Goal: Feedback & Contribution: Leave review/rating

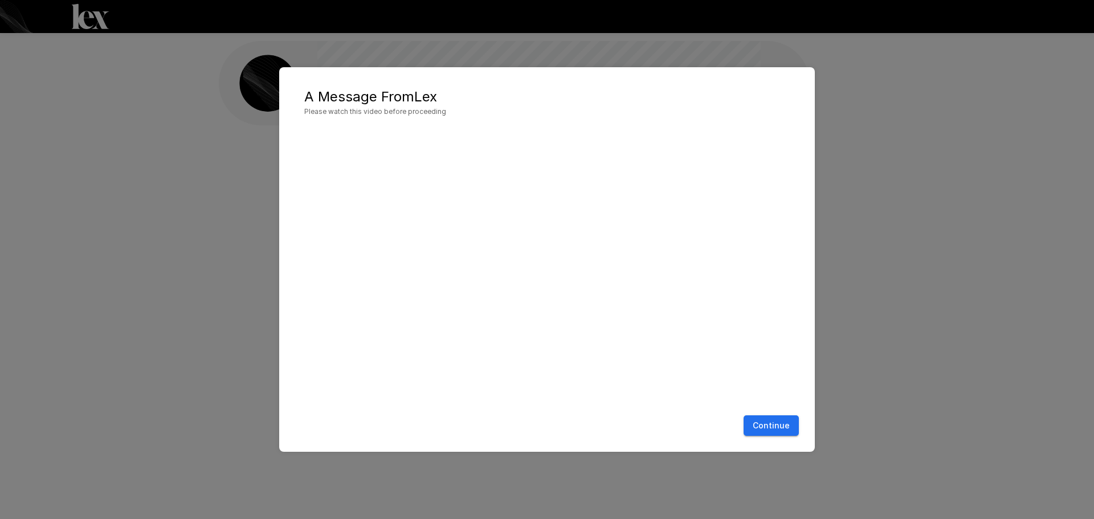
click at [771, 424] on button "Continue" at bounding box center [771, 426] width 55 height 21
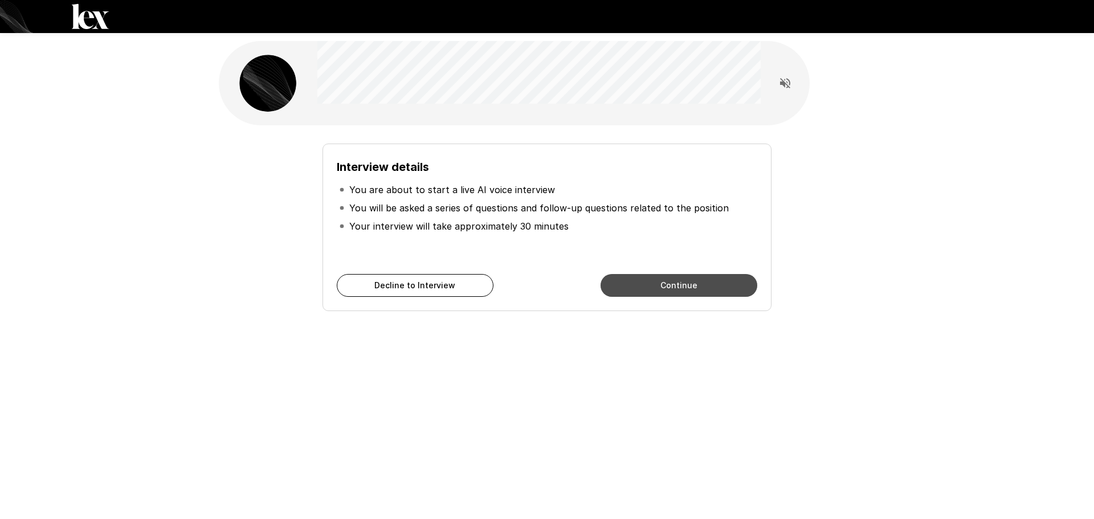
click at [666, 282] on button "Continue" at bounding box center [679, 285] width 157 height 23
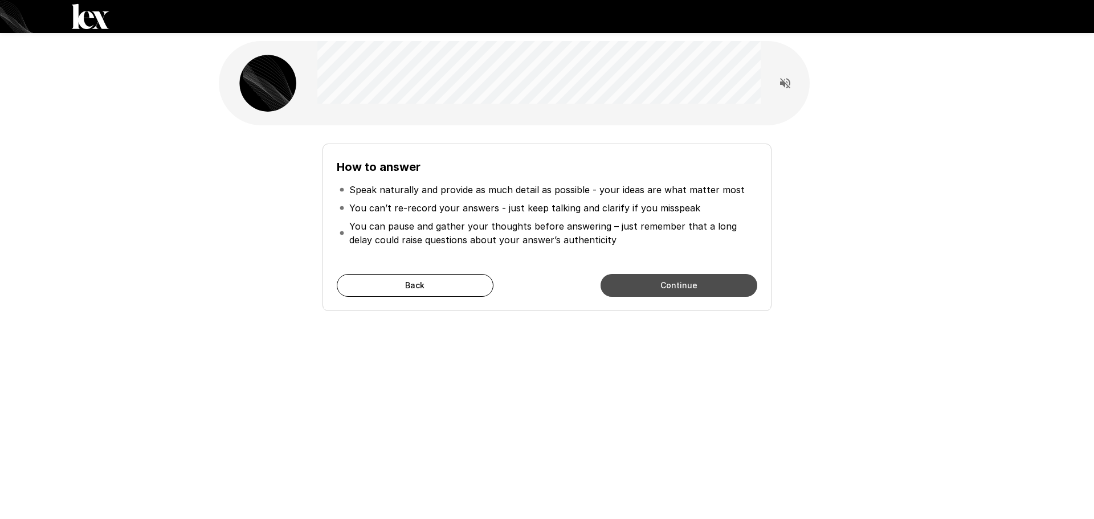
click at [645, 278] on button "Continue" at bounding box center [679, 285] width 157 height 23
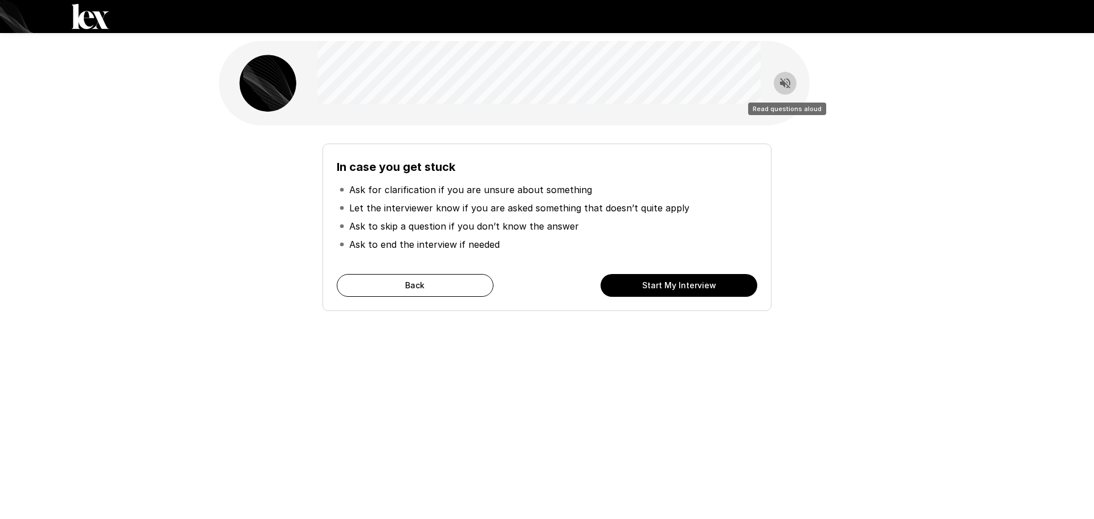
click at [780, 88] on icon "Read questions aloud" at bounding box center [786, 83] width 14 height 14
click at [782, 86] on icon "Stop reading questions aloud" at bounding box center [786, 83] width 14 height 14
click at [662, 283] on button "Start My Interview" at bounding box center [679, 285] width 157 height 23
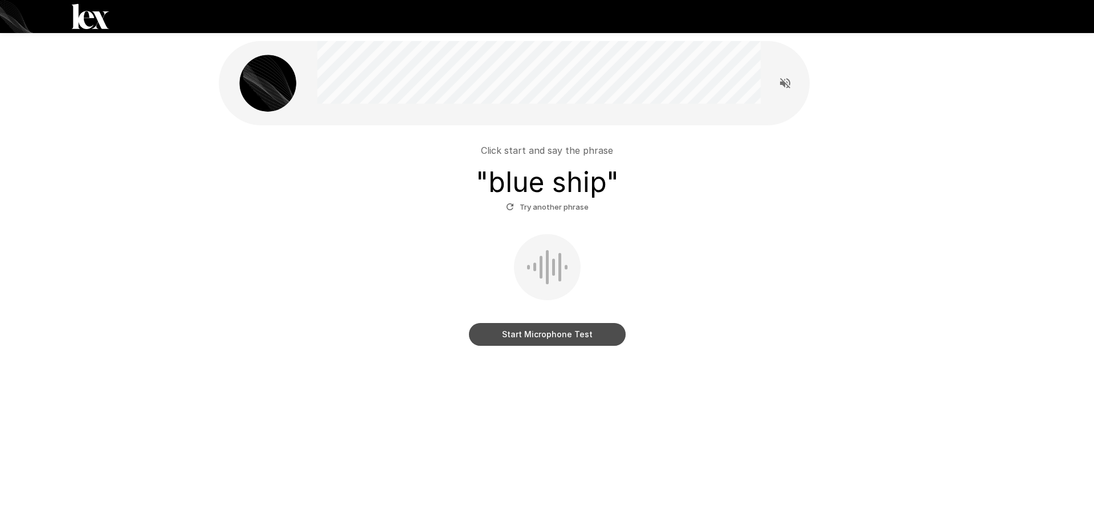
click at [548, 335] on button "Start Microphone Test" at bounding box center [547, 334] width 157 height 23
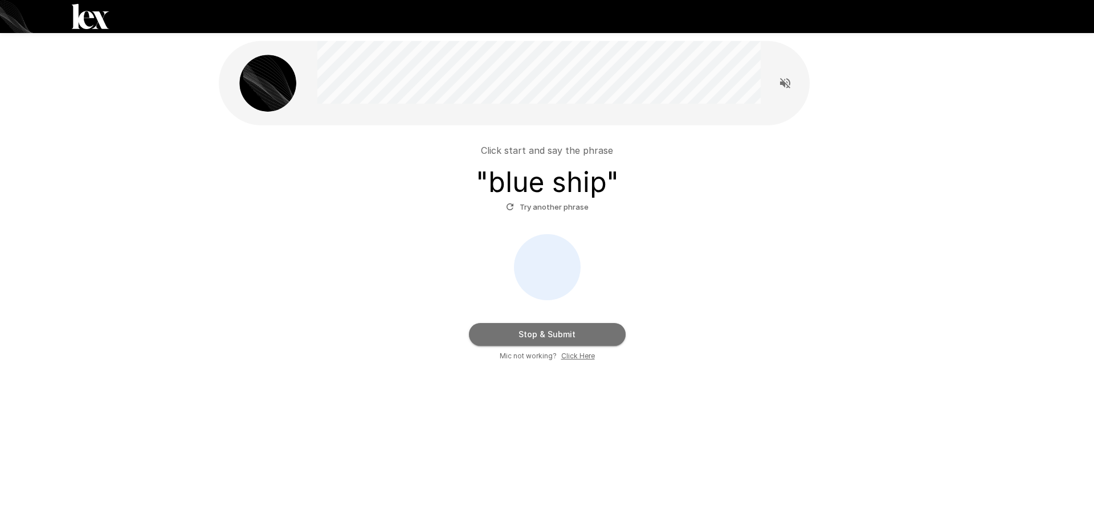
click at [515, 327] on button "Stop & Submit" at bounding box center [547, 334] width 157 height 23
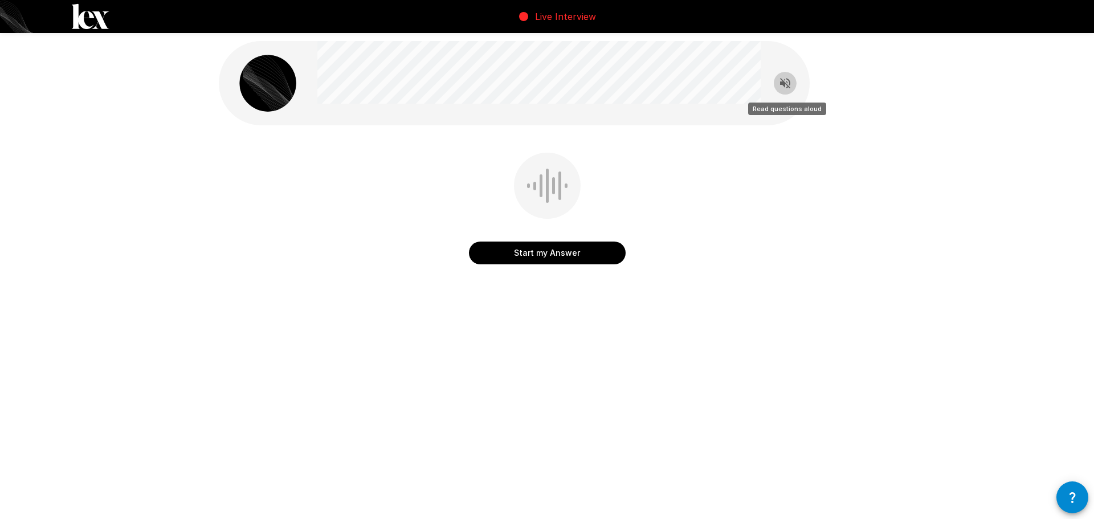
click at [784, 89] on icon "Read questions aloud" at bounding box center [786, 83] width 14 height 14
click at [541, 190] on div at bounding box center [541, 185] width 3 height 23
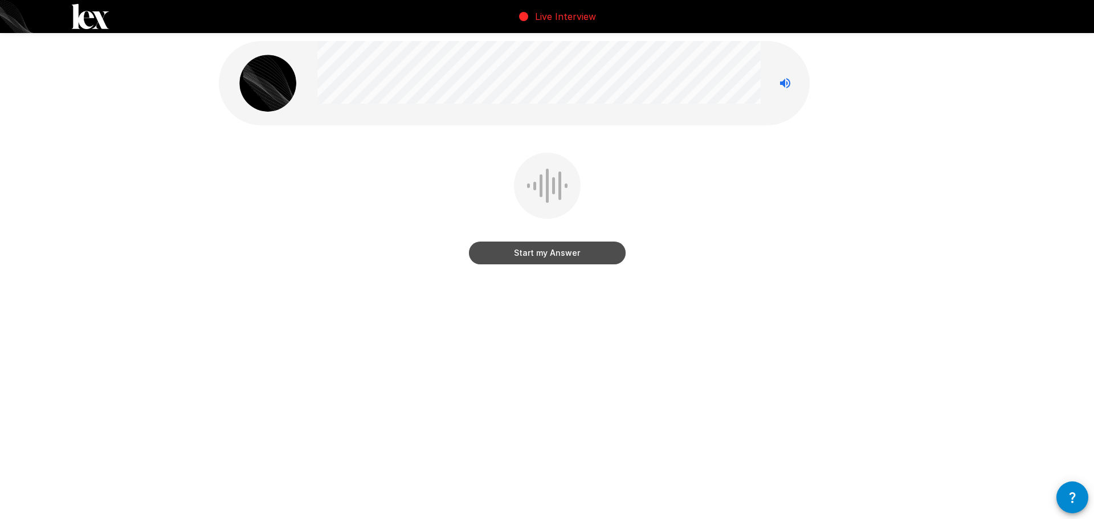
click at [547, 249] on button "Start my Answer" at bounding box center [547, 253] width 157 height 23
click at [549, 251] on button "Stop & Submit" at bounding box center [547, 253] width 157 height 23
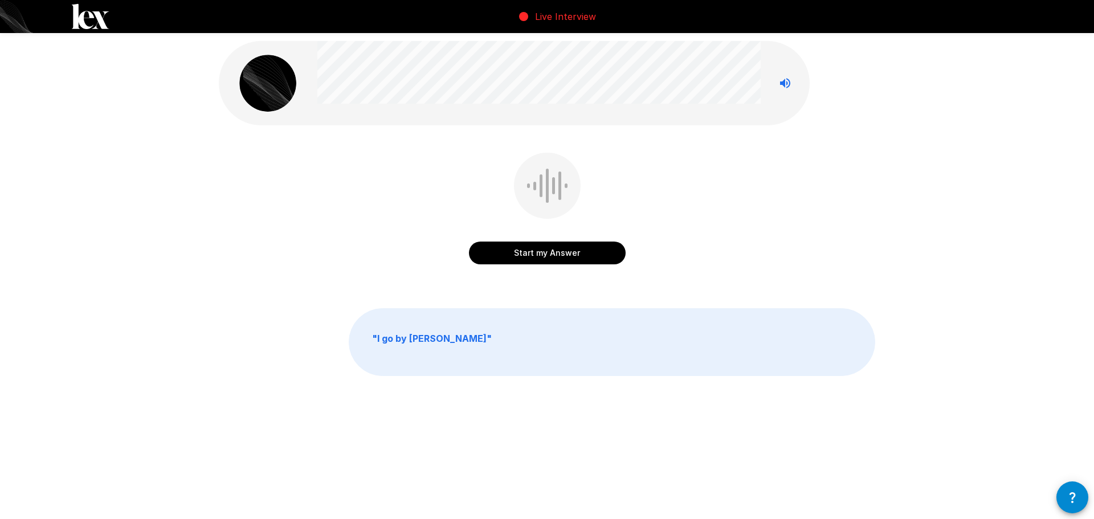
drag, startPoint x: 553, startPoint y: 365, endPoint x: 443, endPoint y: 339, distance: 112.5
click at [549, 365] on p "" I go by [PERSON_NAME] "" at bounding box center [612, 342] width 526 height 67
click at [442, 338] on p "" I go by [PERSON_NAME] "" at bounding box center [612, 342] width 526 height 67
click at [540, 250] on button "Start my Answer" at bounding box center [547, 253] width 157 height 23
click at [551, 249] on button "Stop & Submit" at bounding box center [547, 253] width 157 height 23
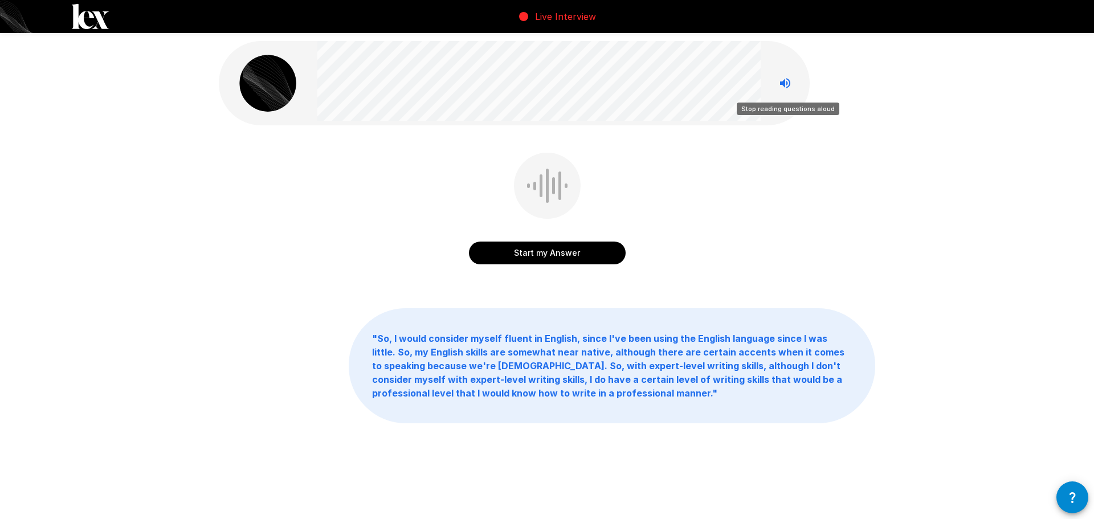
click at [785, 84] on icon "Stop reading questions aloud" at bounding box center [785, 83] width 10 height 10
click at [785, 84] on icon "Read questions aloud" at bounding box center [785, 83] width 10 height 10
click at [791, 85] on icon "Stop reading questions aloud" at bounding box center [786, 83] width 14 height 14
click at [555, 250] on button "Start my Answer" at bounding box center [547, 253] width 157 height 23
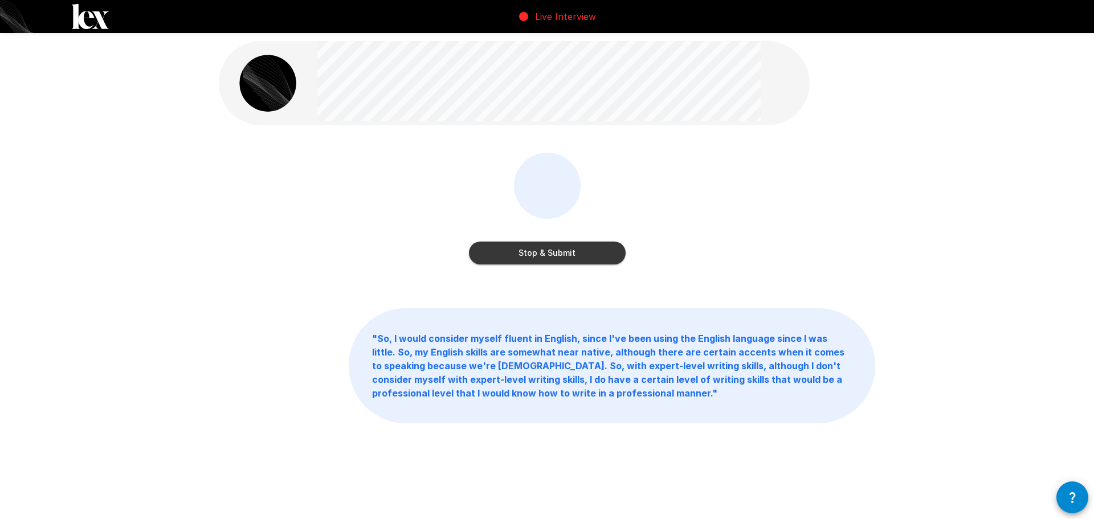
click at [555, 254] on button "Stop & Submit" at bounding box center [547, 253] width 157 height 23
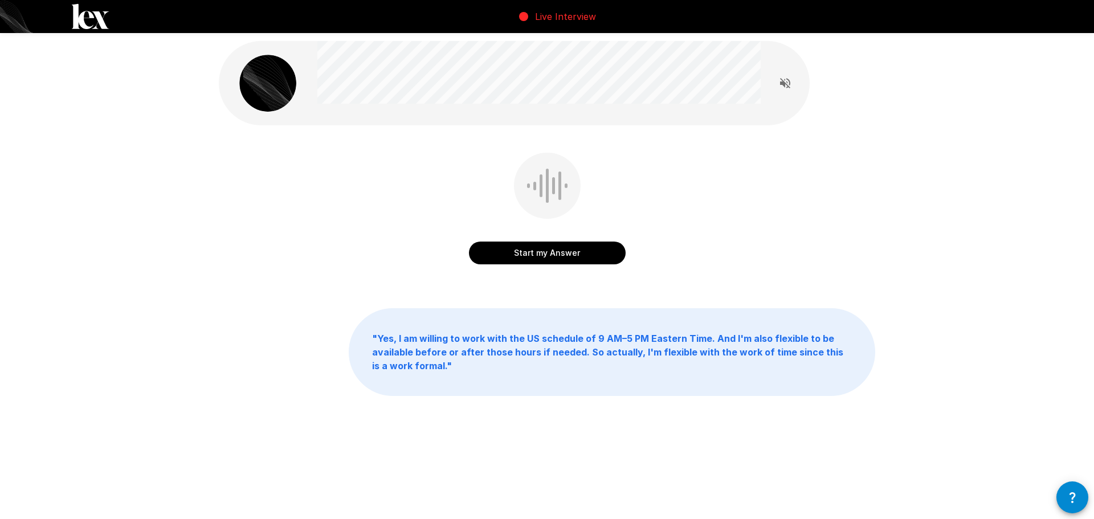
click at [557, 248] on button "Start my Answer" at bounding box center [547, 253] width 157 height 23
click at [575, 251] on button "Stop & Submit" at bounding box center [547, 253] width 157 height 23
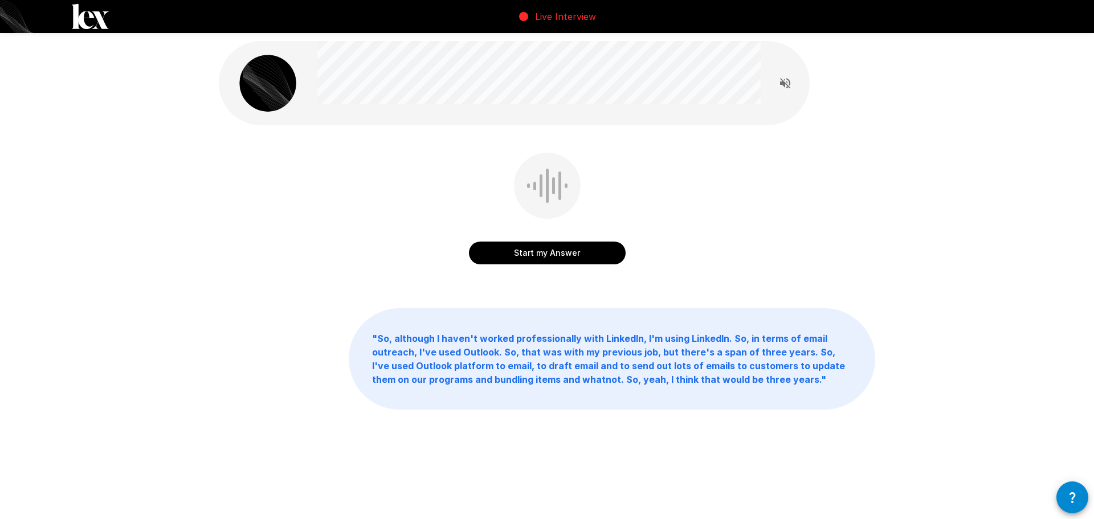
click at [562, 255] on button "Start my Answer" at bounding box center [547, 253] width 157 height 23
click at [583, 257] on button "Stop & Submit" at bounding box center [547, 253] width 157 height 23
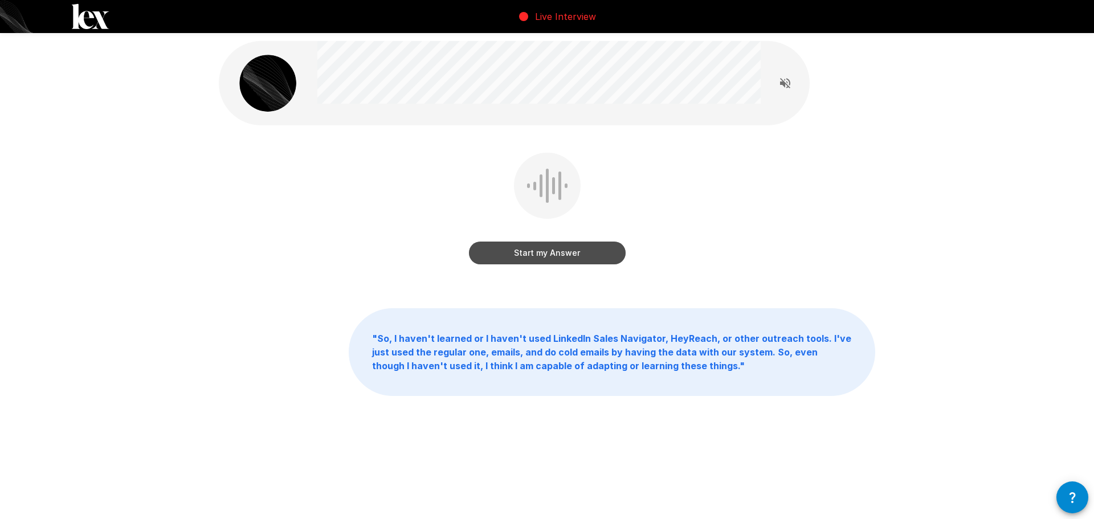
click at [581, 248] on button "Start my Answer" at bounding box center [547, 253] width 157 height 23
click at [564, 247] on button "Stop & Submit" at bounding box center [547, 253] width 157 height 23
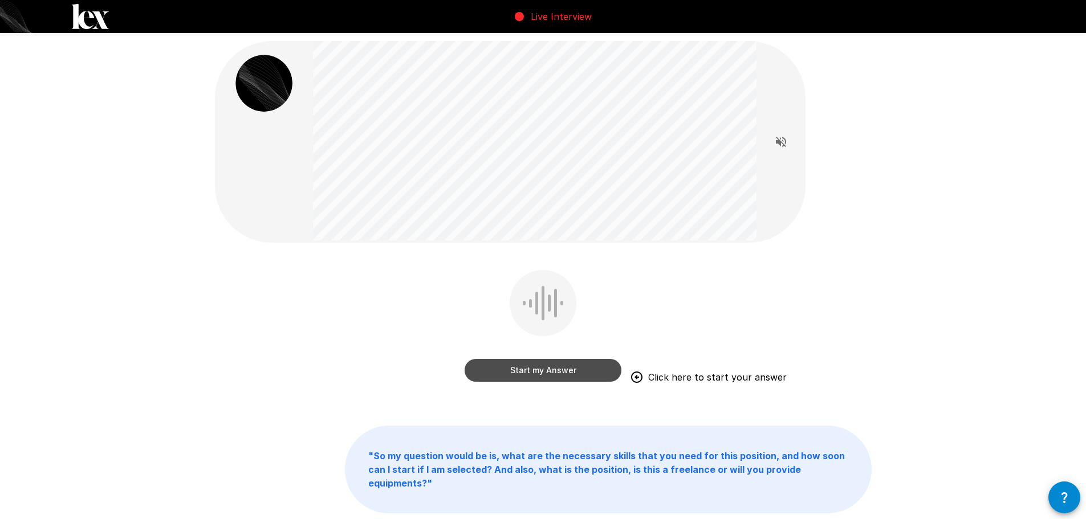
click at [545, 369] on button "Start my Answer" at bounding box center [543, 370] width 157 height 23
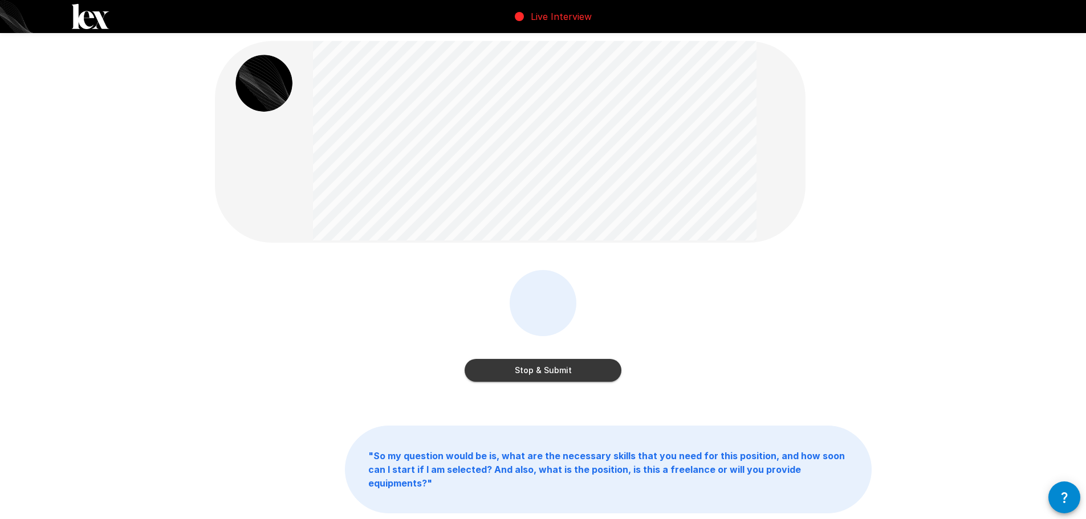
click at [561, 366] on button "Stop & Submit" at bounding box center [543, 370] width 157 height 23
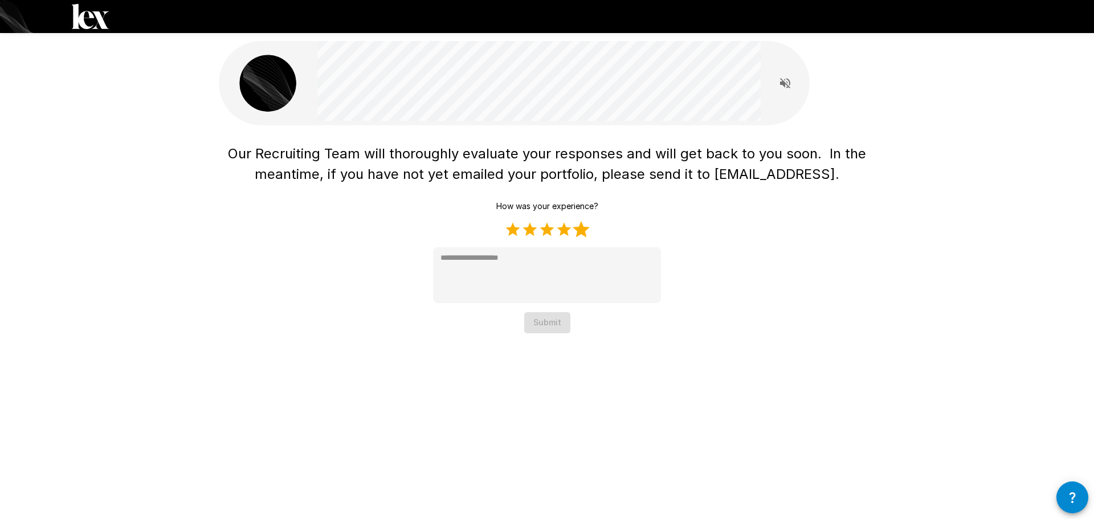
click at [580, 232] on label "5 Stars" at bounding box center [581, 229] width 17 height 17
type textarea "*"
click at [542, 326] on button "Submit" at bounding box center [547, 322] width 46 height 21
